Goal: Transaction & Acquisition: Subscribe to service/newsletter

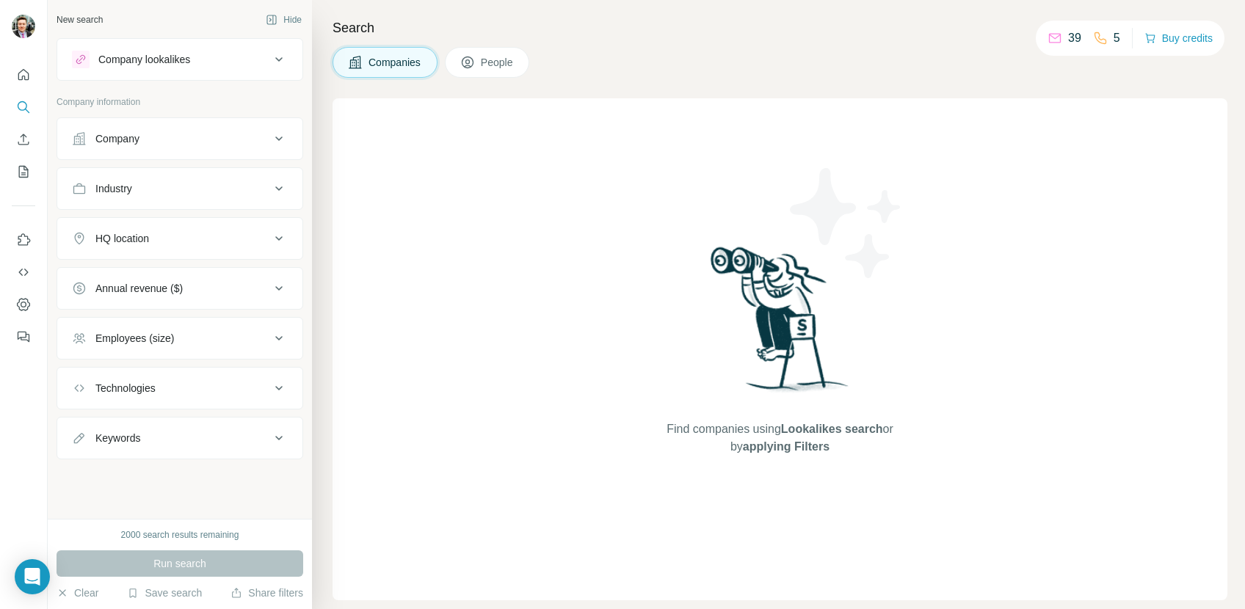
drag, startPoint x: 0, startPoint y: 0, endPoint x: 420, endPoint y: 98, distance: 431.0
click at [420, 98] on div "Search Companies People Find companies using Lookalikes search or by applying F…" at bounding box center [778, 304] width 933 height 609
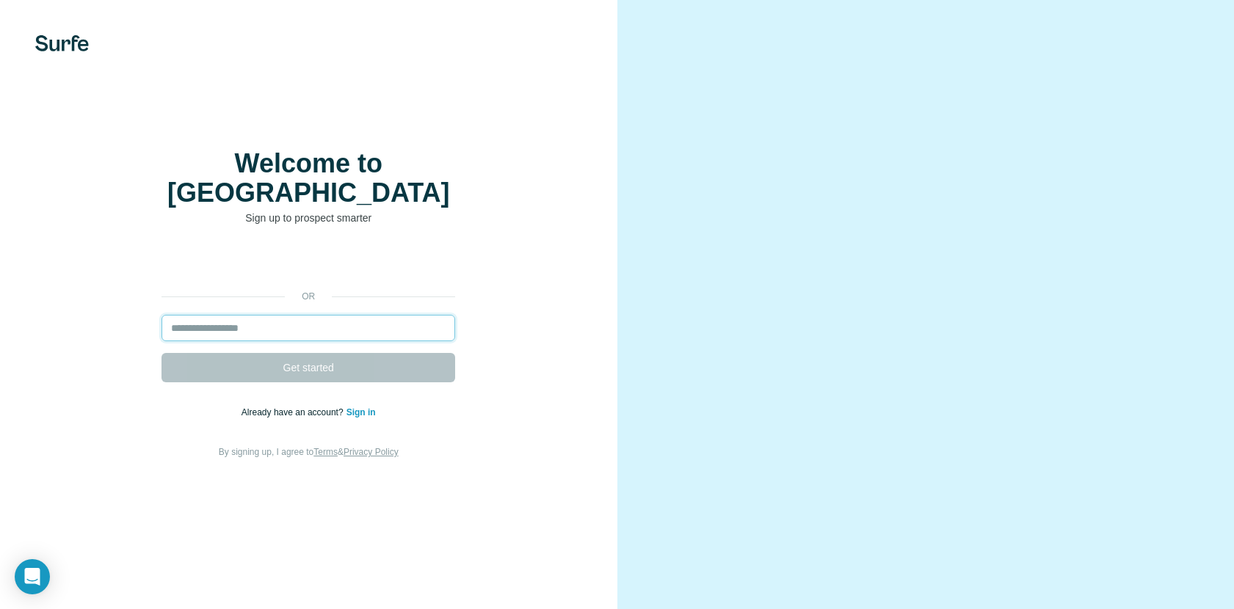
click at [264, 341] on input "email" at bounding box center [308, 328] width 294 height 26
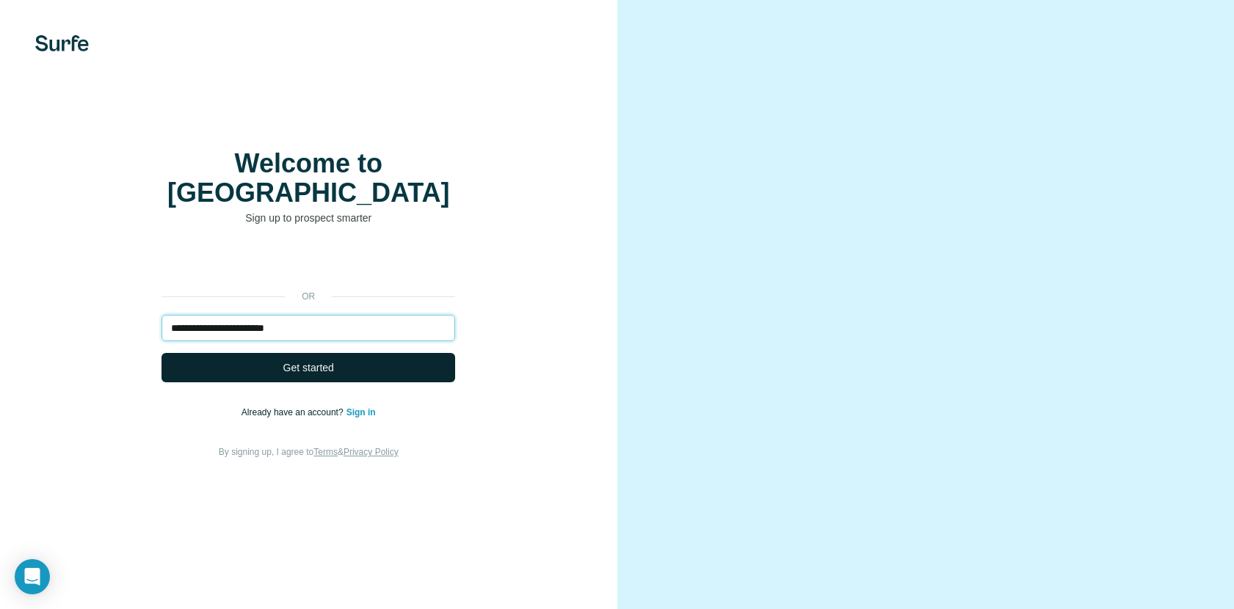
type input "**********"
click at [355, 379] on button "Get started" at bounding box center [308, 367] width 294 height 29
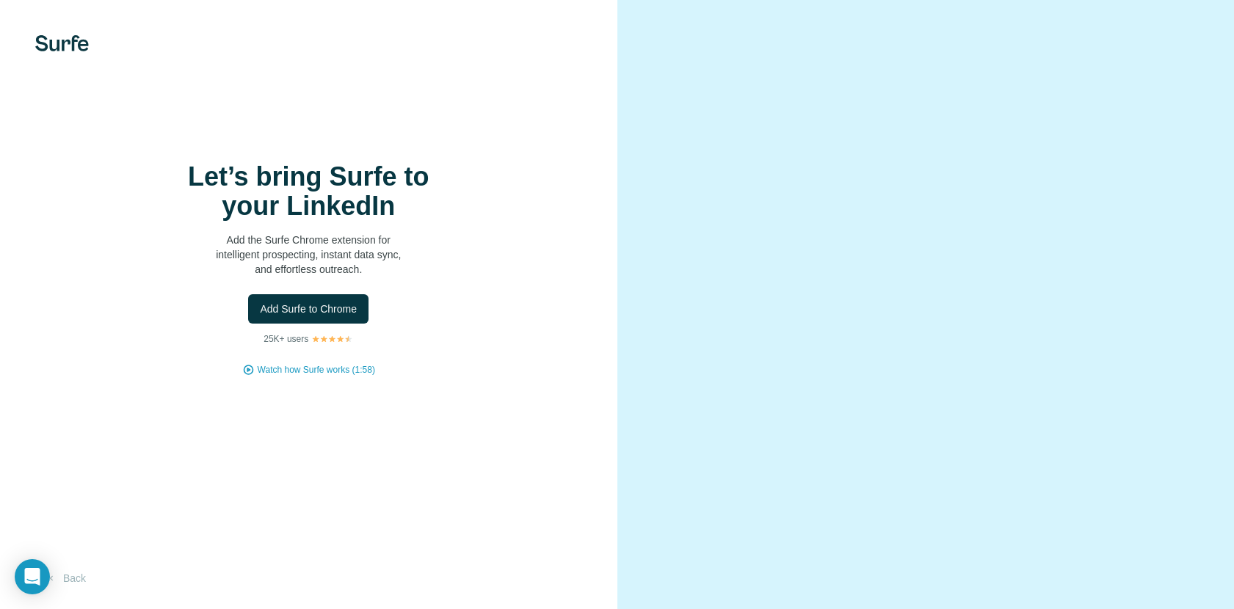
click at [528, 21] on div "Let’s bring Surfe to your LinkedIn Add the Surfe Chrome extension for intellige…" at bounding box center [308, 304] width 617 height 609
click at [332, 324] on button "Add Surfe to Chrome" at bounding box center [308, 308] width 120 height 29
